Goal: Task Accomplishment & Management: Use online tool/utility

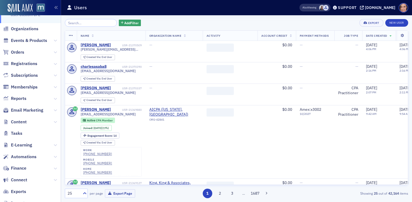
scroll to position [37, 0]
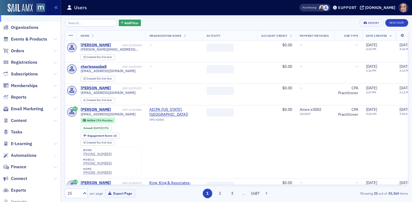
click at [54, 155] on icon at bounding box center [55, 155] width 3 height 3
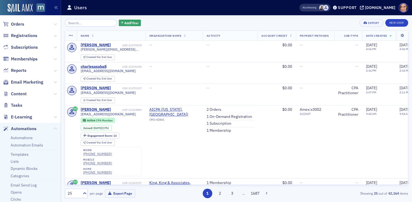
scroll to position [65, 0]
click at [33, 144] on link "Automation Emails" at bounding box center [27, 144] width 32 height 5
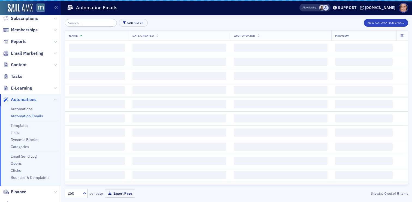
scroll to position [36, 0]
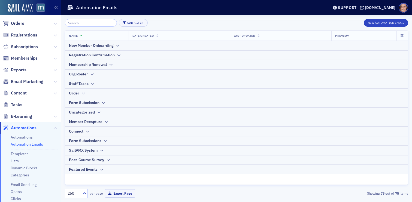
click at [107, 91] on div "Order" at bounding box center [236, 93] width 335 height 6
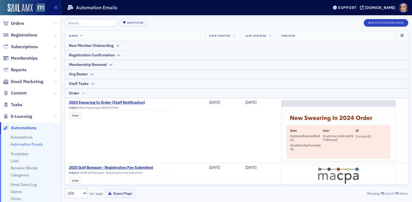
click at [107, 91] on div "Order" at bounding box center [236, 93] width 335 height 6
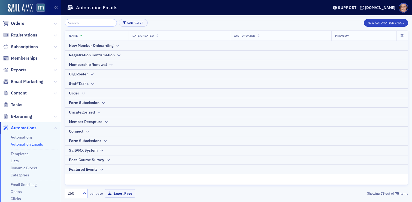
click at [106, 114] on div "Uncategorized" at bounding box center [236, 113] width 335 height 6
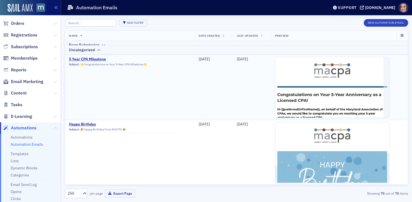
scroll to position [66, 0]
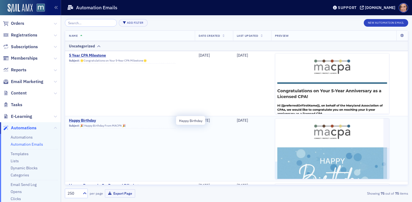
click at [91, 120] on span "Happy Birthday" at bounding box center [122, 120] width 107 height 5
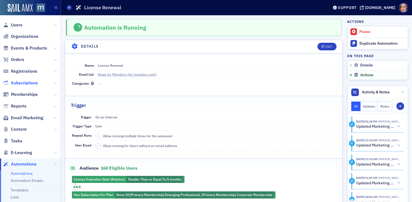
scroll to position [305, 0]
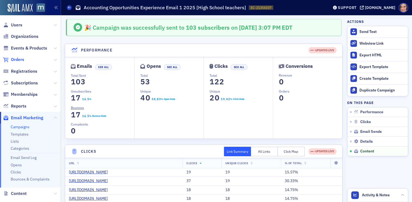
scroll to position [814, 0]
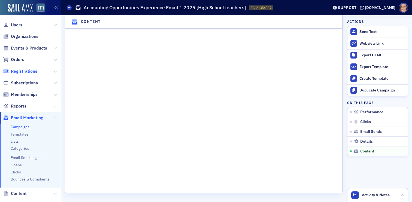
click at [29, 71] on span "Registrations" at bounding box center [24, 71] width 26 height 6
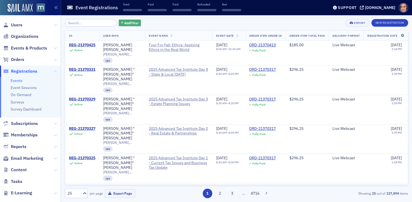
click at [124, 25] on span "Add Filter" at bounding box center [131, 22] width 14 height 5
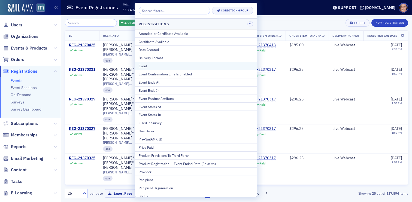
click at [153, 64] on div "Event" at bounding box center [196, 65] width 114 height 5
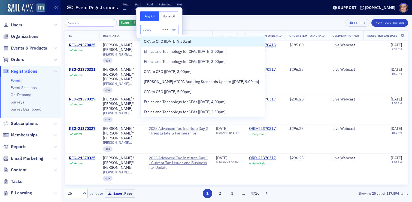
type input "cpa da"
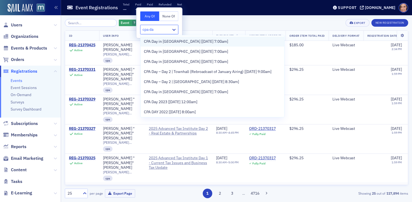
click at [186, 44] on span "CPA Day in [GEOGRAPHIC_DATA] [[DATE] 7:00am]" at bounding box center [186, 42] width 84 height 6
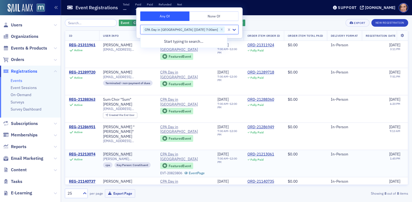
scroll to position [36, 0]
